Goal: Transaction & Acquisition: Download file/media

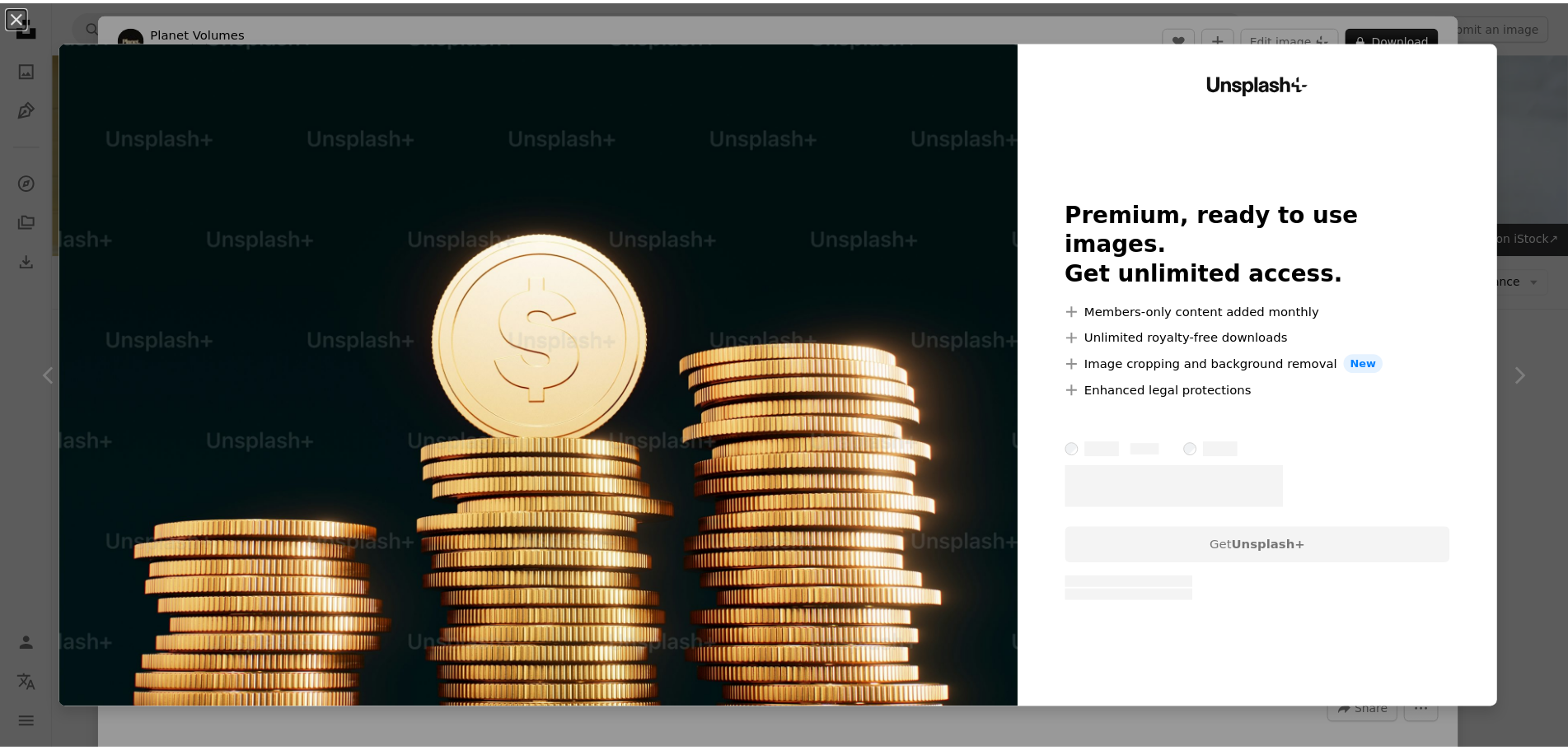
scroll to position [576, 0]
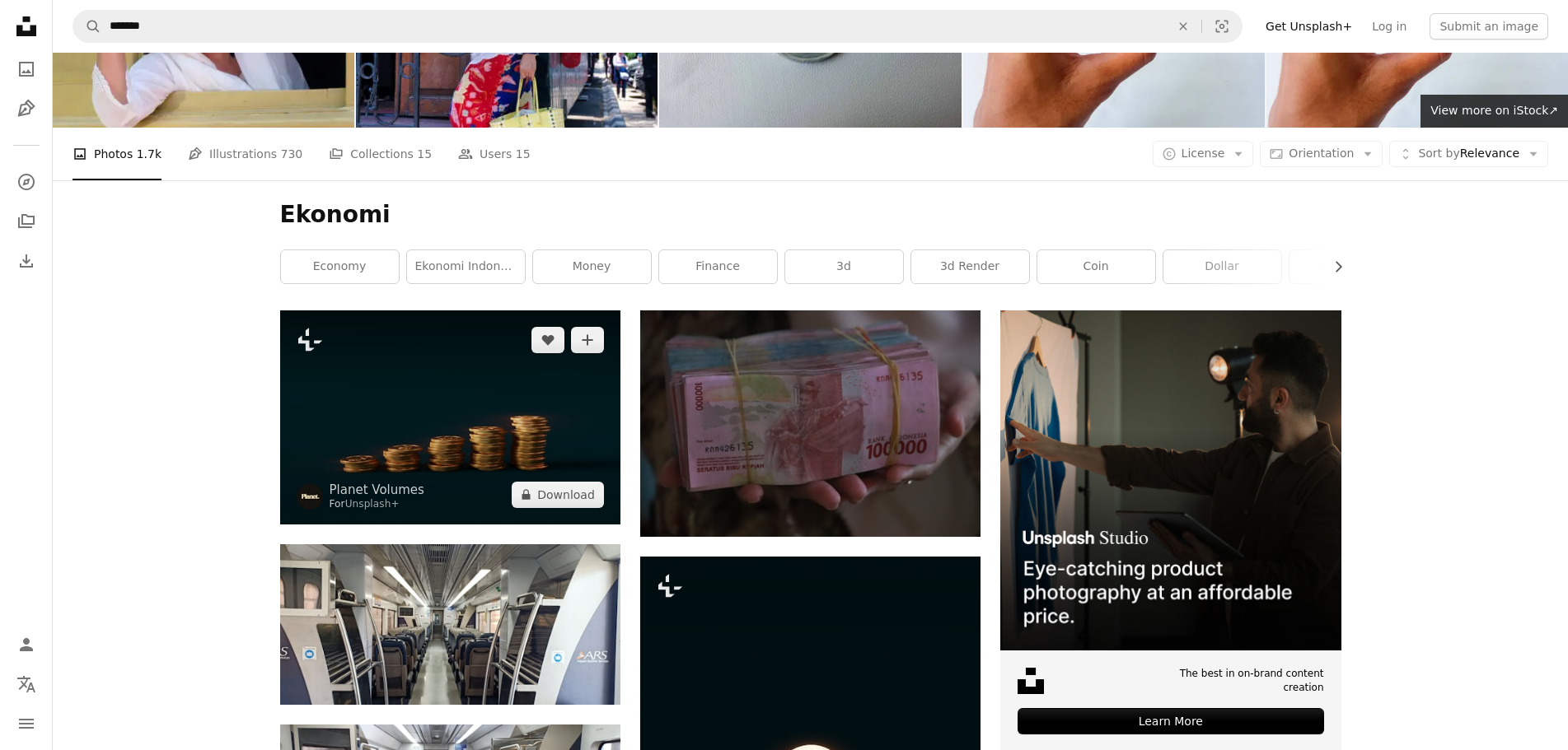
scroll to position [82, 0]
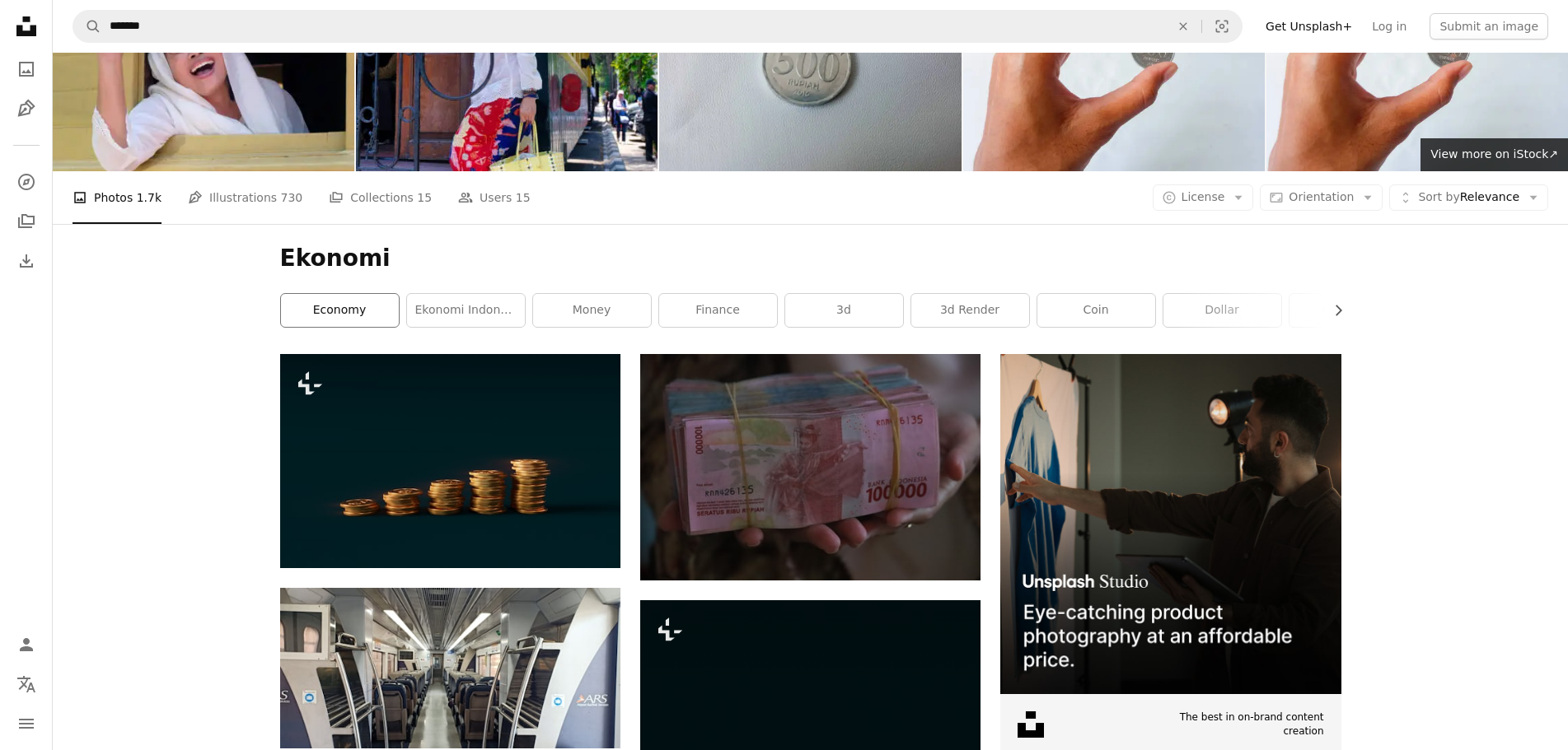
click at [353, 306] on link "economy" at bounding box center [340, 310] width 118 height 33
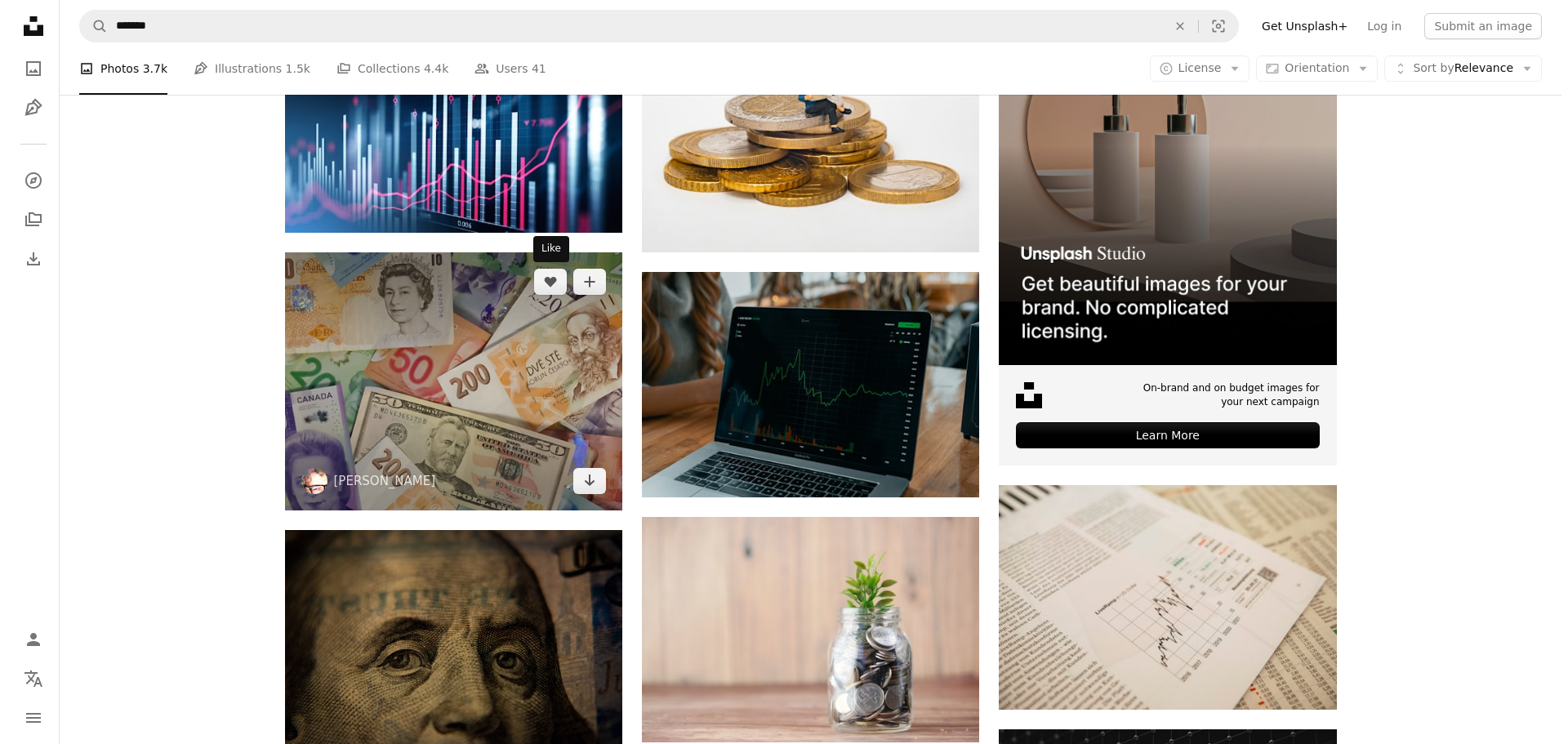
scroll to position [327, 0]
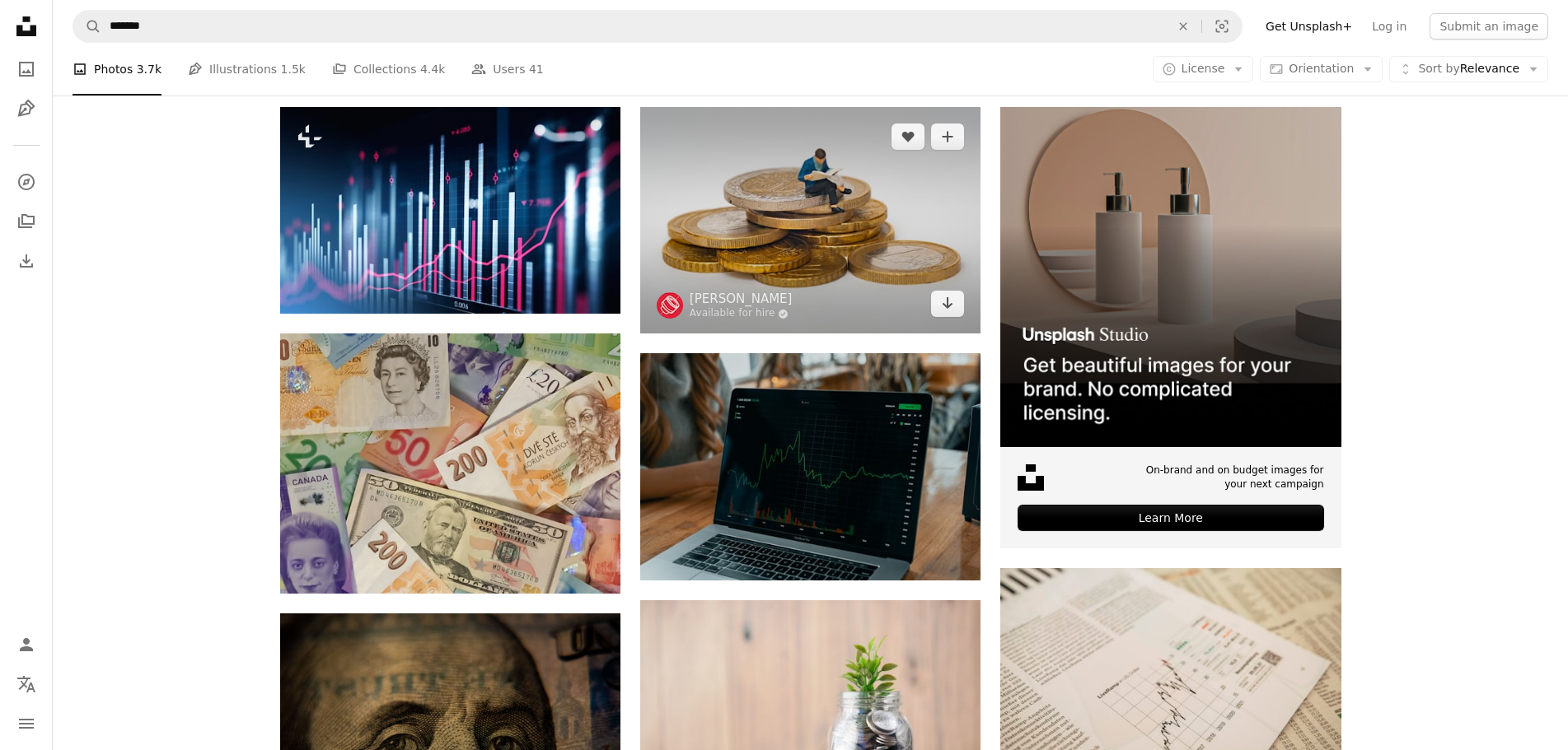
click at [812, 190] on img at bounding box center [810, 220] width 341 height 226
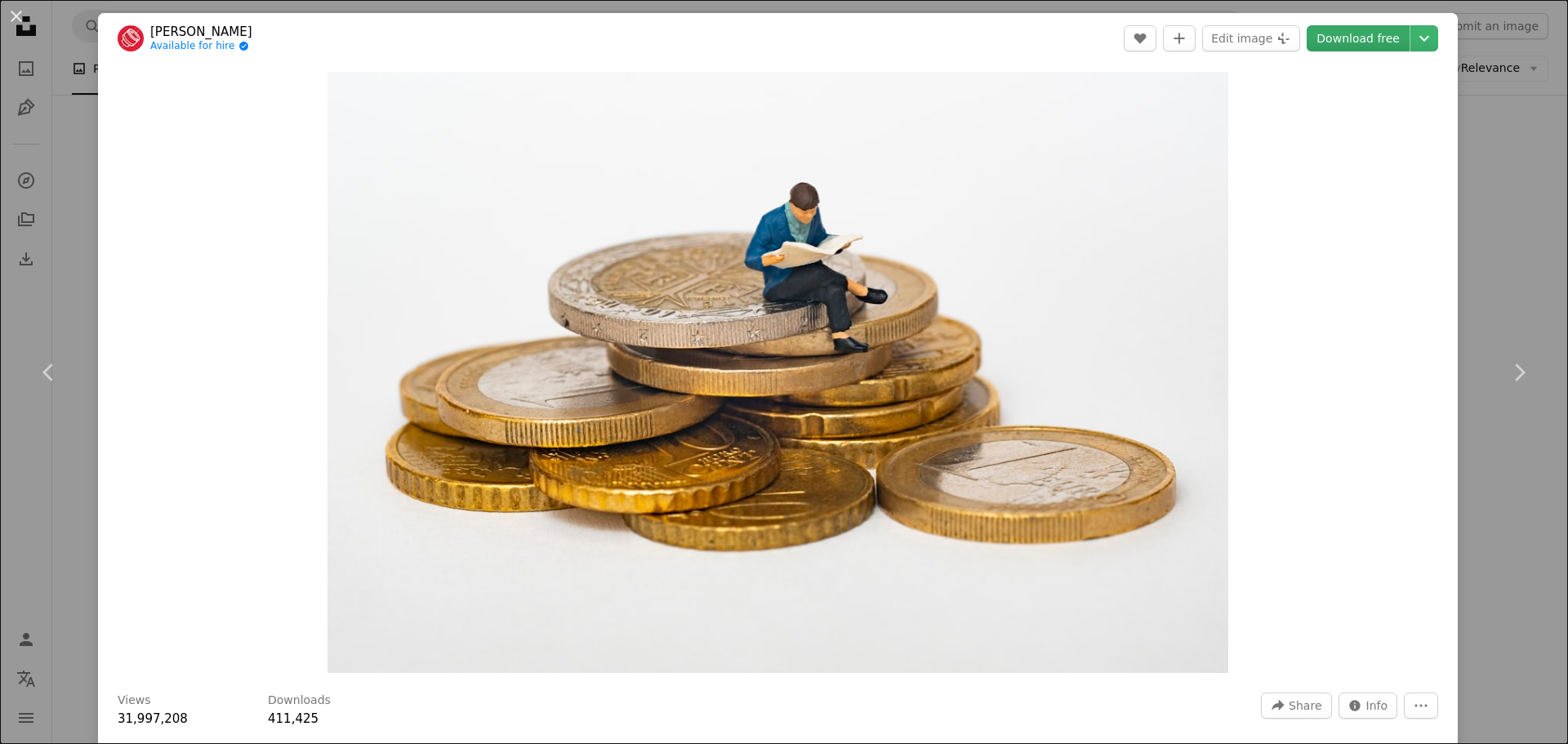
click at [1383, 44] on link "Download free" at bounding box center [1358, 38] width 103 height 26
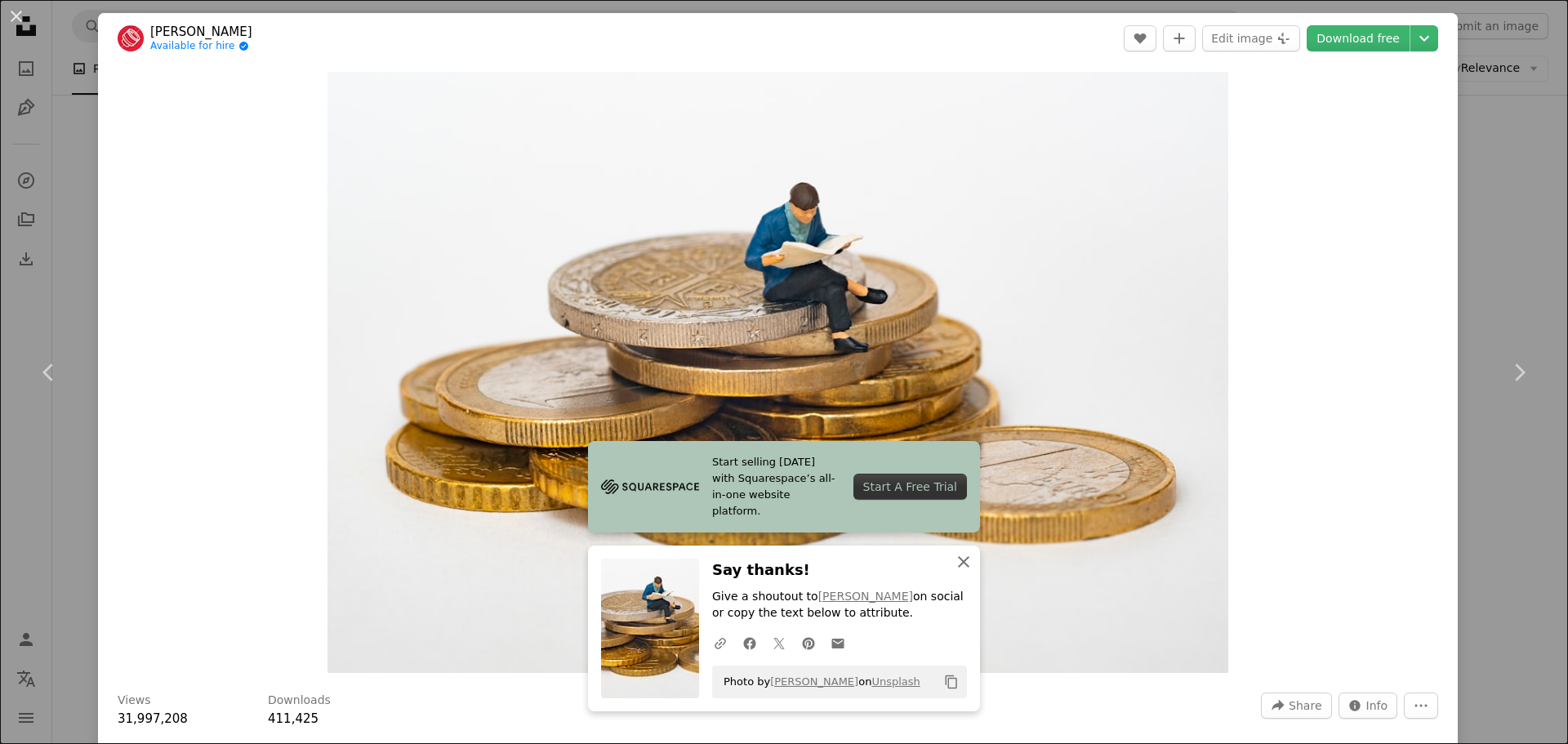
click at [961, 558] on icon "An X shape" at bounding box center [962, 561] width 19 height 19
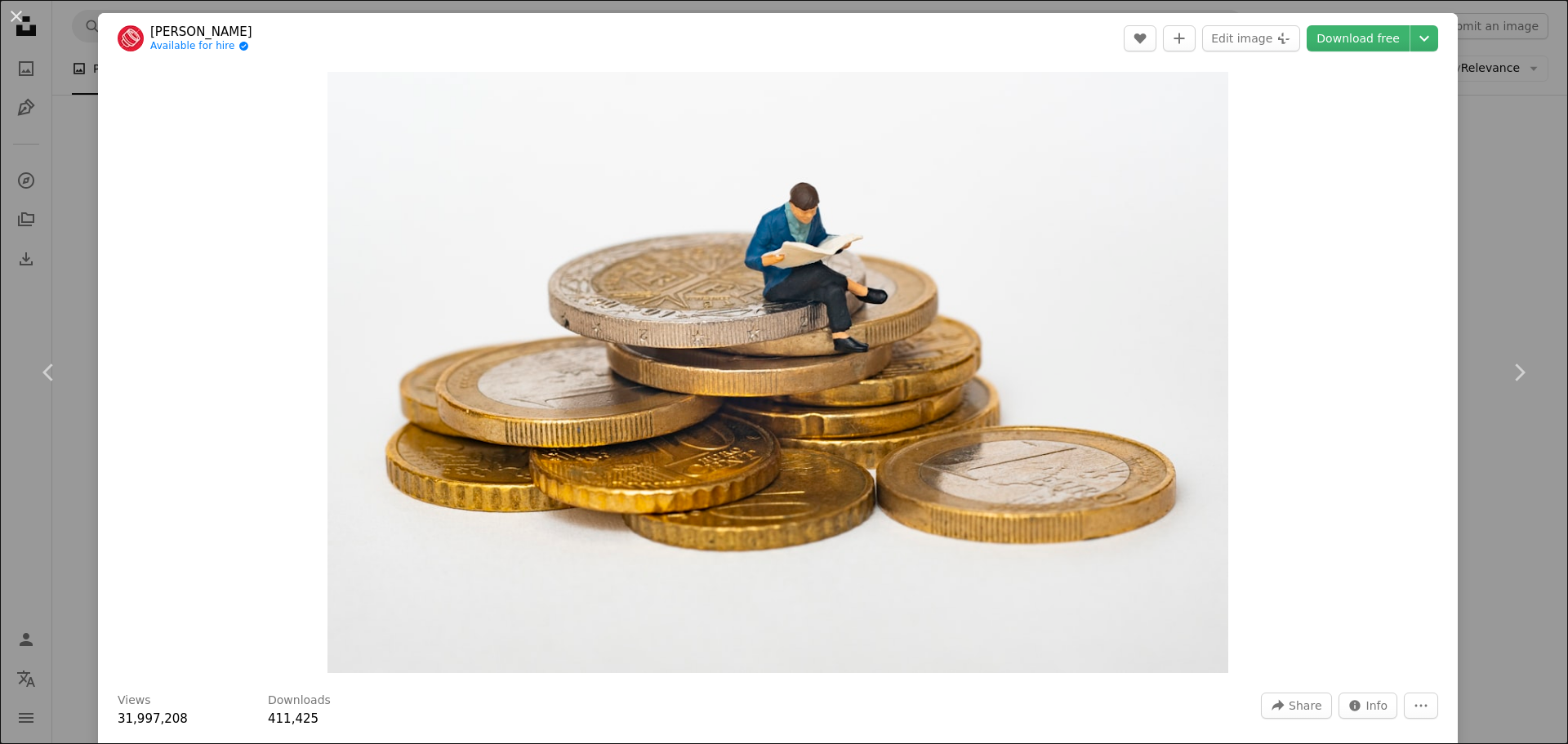
click at [132, 255] on div "Zoom in" at bounding box center [778, 373] width 1359 height 618
